Goal: Task Accomplishment & Management: Complete application form

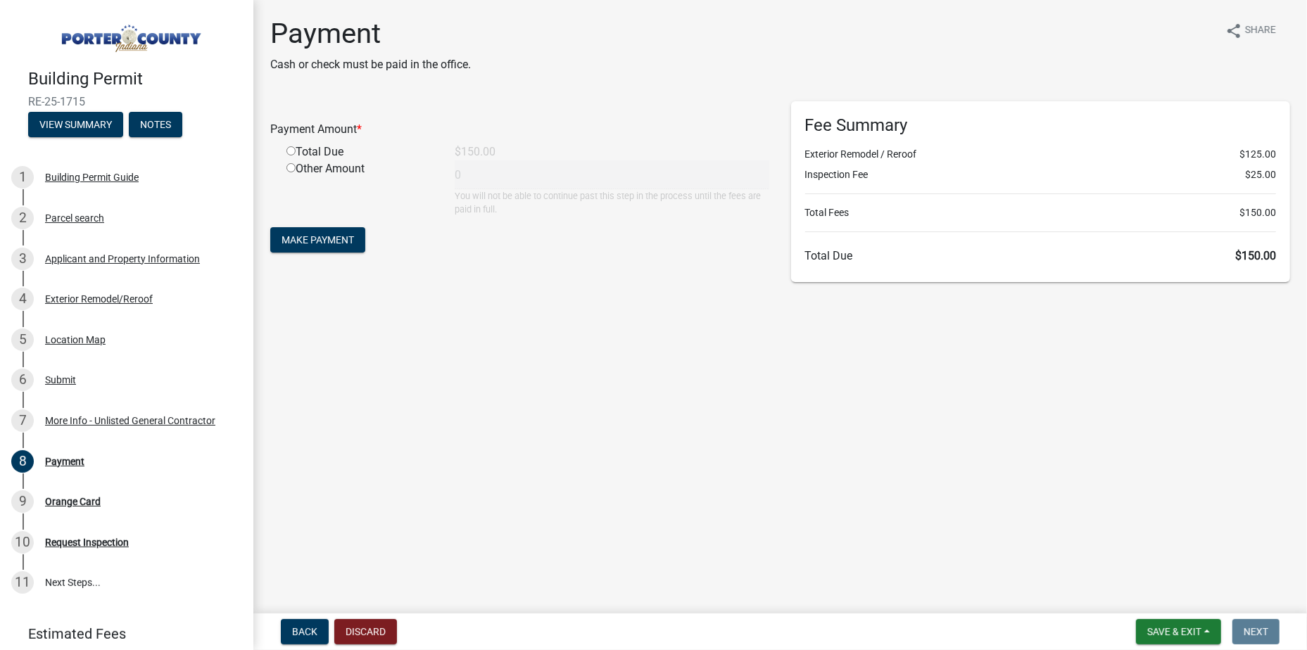
click at [294, 151] on input "radio" at bounding box center [290, 150] width 9 height 9
radio input "true"
type input "150"
click at [341, 243] on span "Make Payment" at bounding box center [317, 239] width 72 height 11
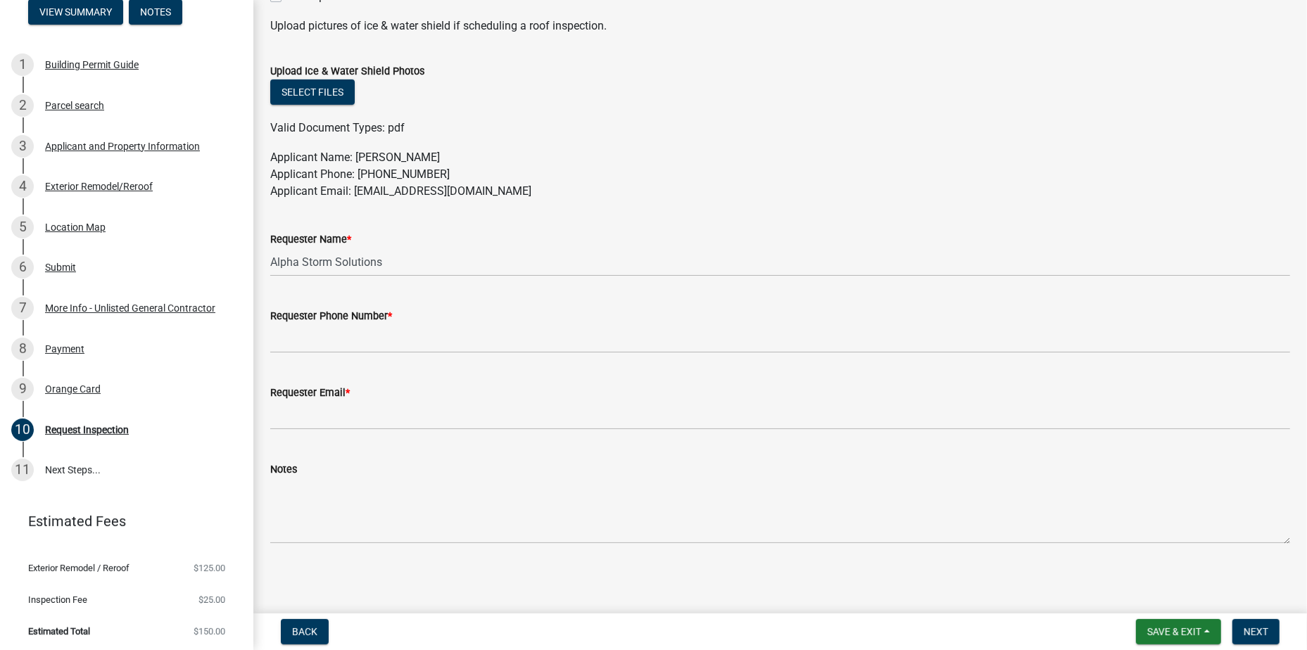
scroll to position [716, 0]
click at [95, 454] on link "11 Next Steps..." at bounding box center [126, 470] width 253 height 41
click at [137, 469] on link "11 Next Steps..." at bounding box center [126, 470] width 253 height 41
click at [84, 390] on div "Orange Card" at bounding box center [73, 389] width 56 height 10
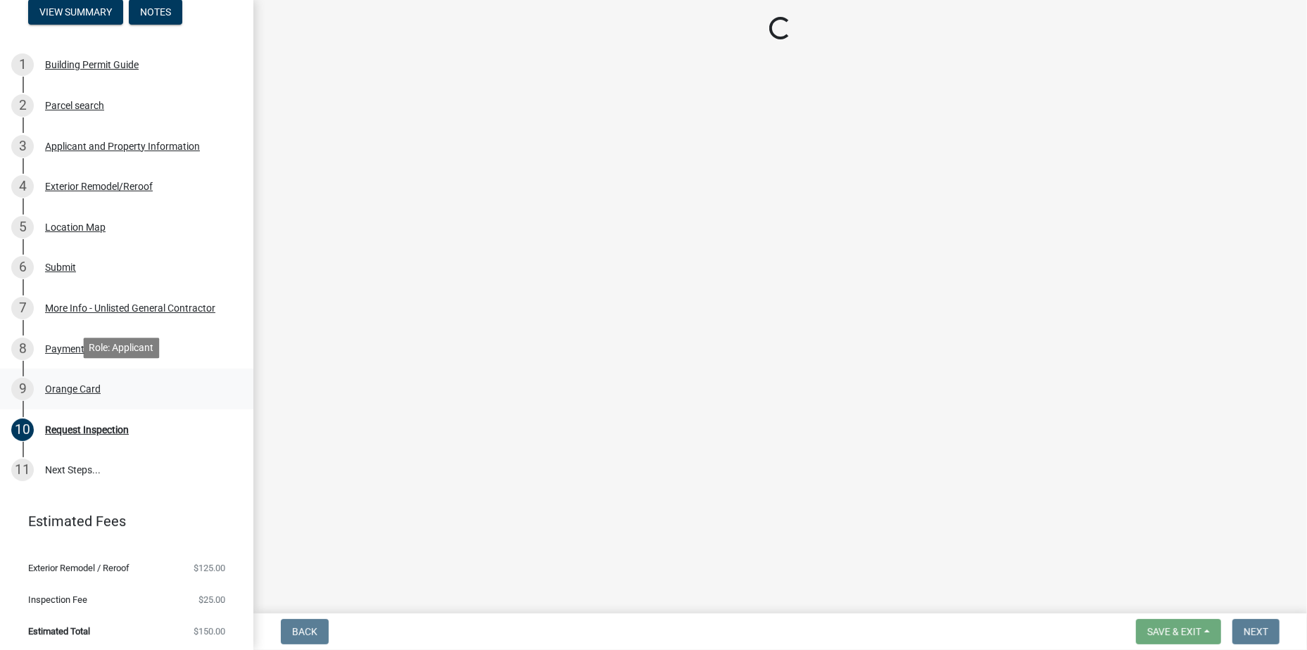
scroll to position [0, 0]
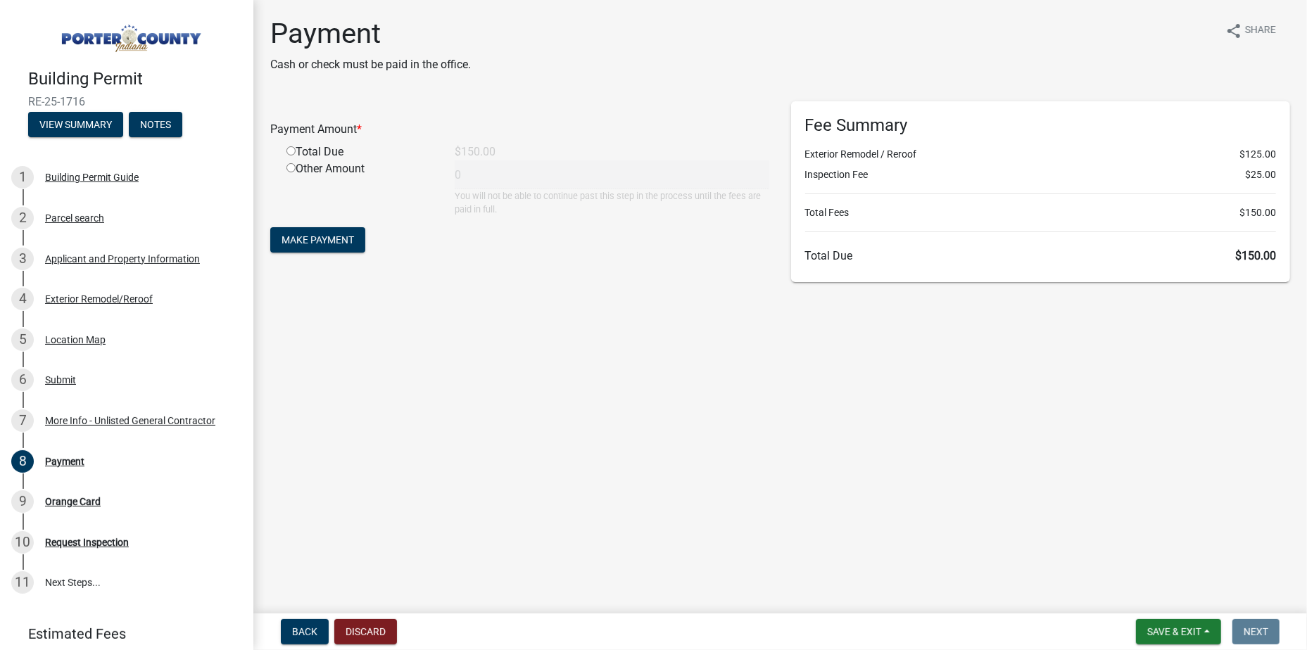
click at [284, 150] on div "Total Due" at bounding box center [360, 152] width 168 height 17
click at [296, 151] on div "Total Due" at bounding box center [360, 152] width 168 height 17
click at [287, 151] on input "radio" at bounding box center [290, 150] width 9 height 9
radio input "true"
type input "150"
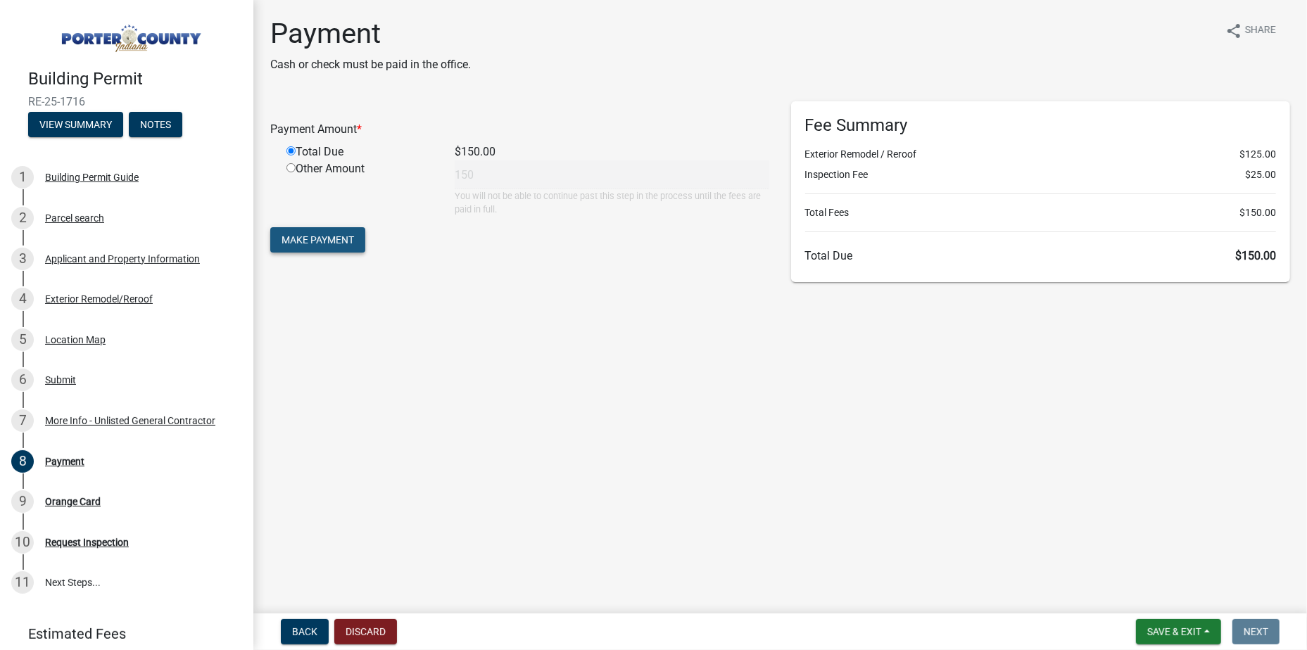
click at [318, 231] on button "Make Payment" at bounding box center [317, 239] width 95 height 25
